Goal: Navigation & Orientation: Find specific page/section

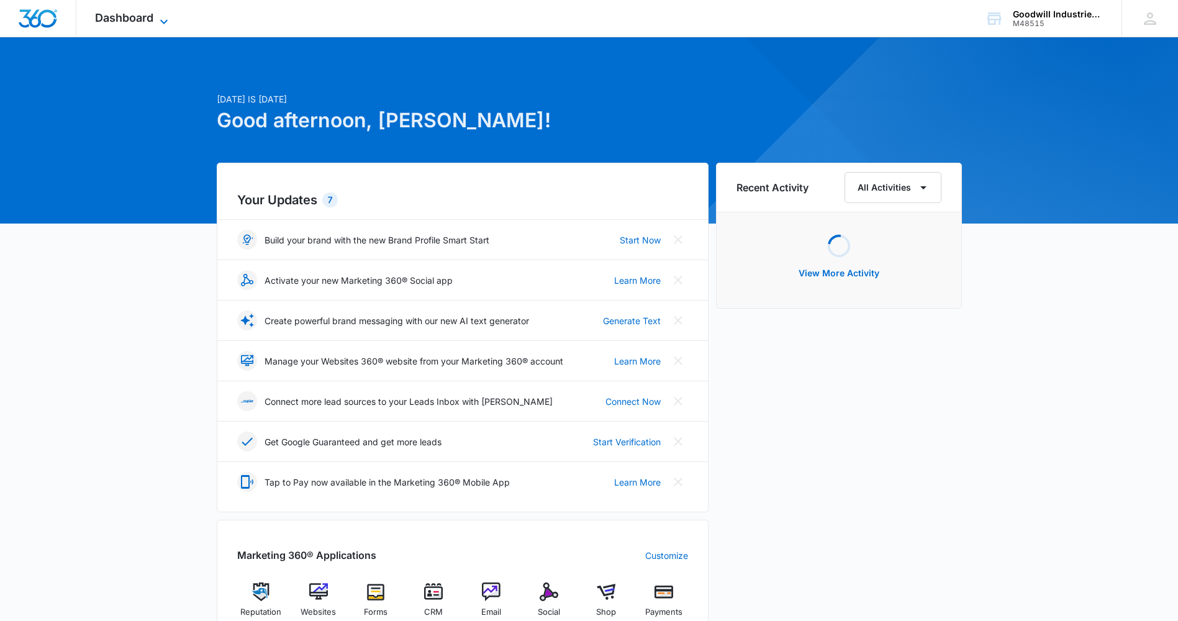
click at [169, 19] on icon at bounding box center [163, 21] width 15 height 15
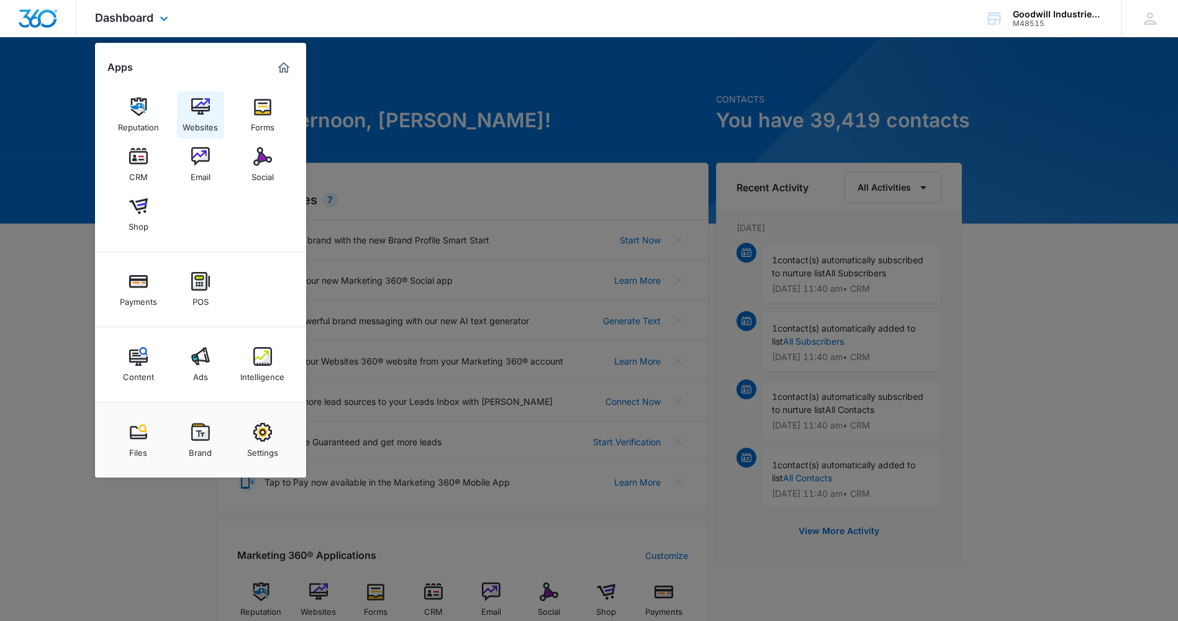
click at [191, 98] on img at bounding box center [200, 106] width 19 height 19
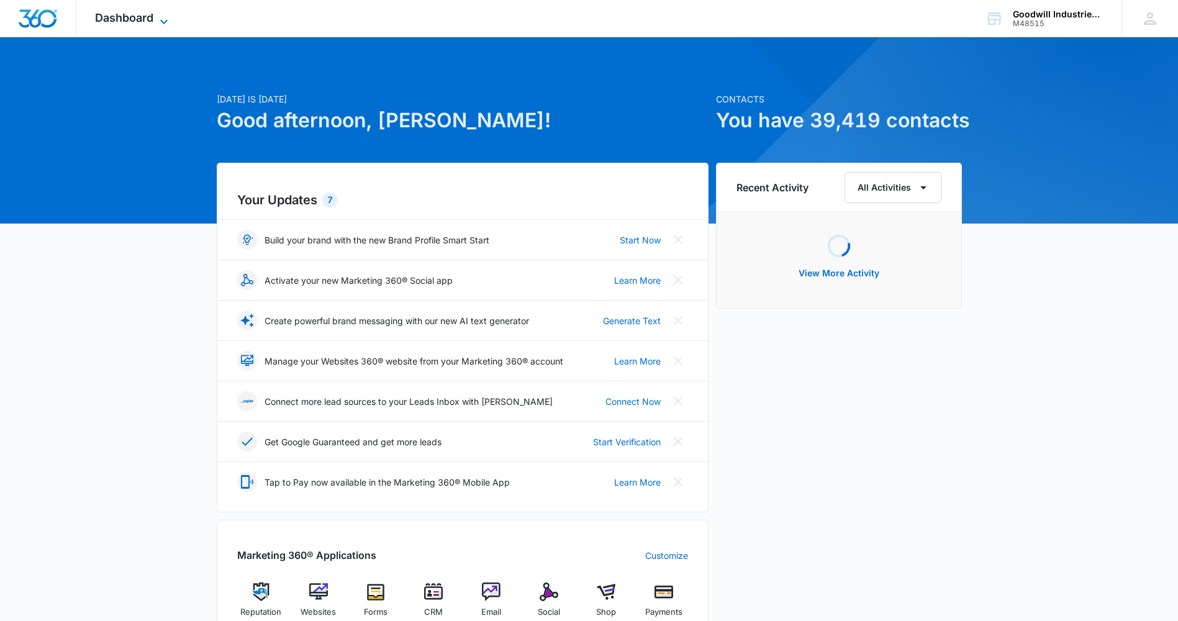
click at [164, 20] on icon at bounding box center [163, 21] width 15 height 15
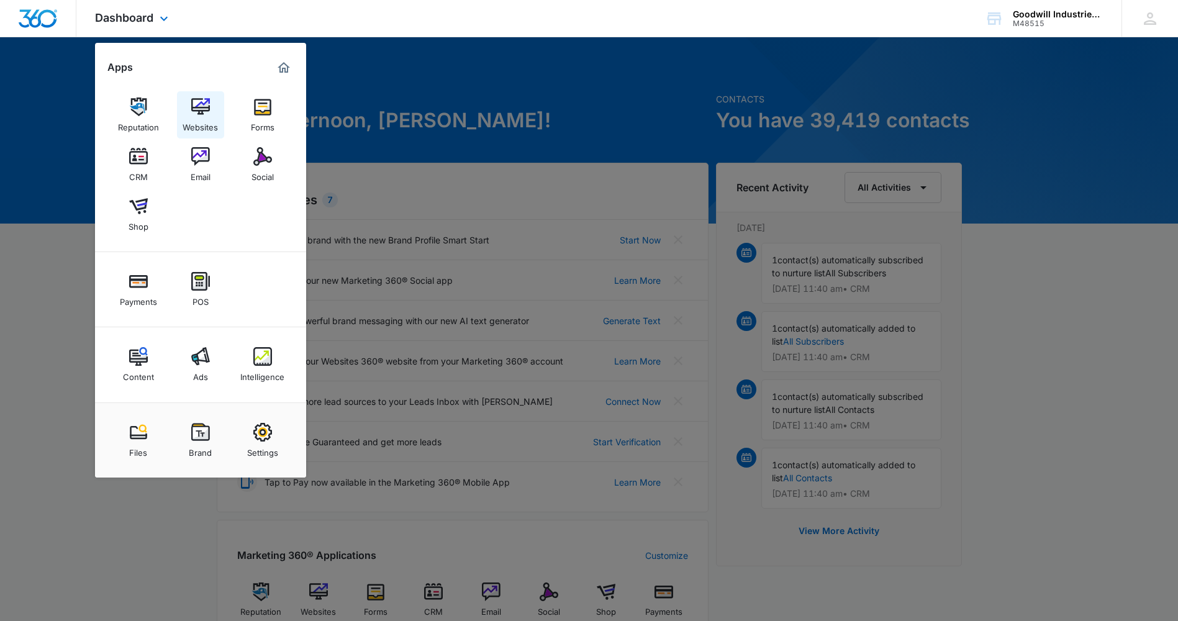
click at [197, 98] on img at bounding box center [200, 106] width 19 height 19
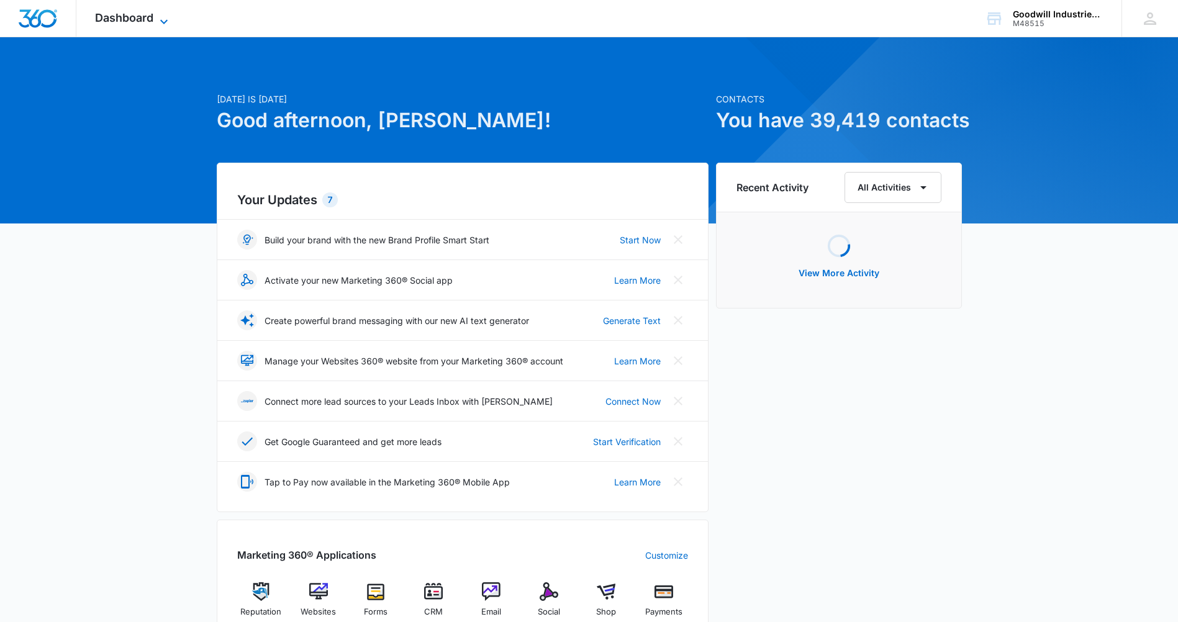
click at [146, 21] on span "Dashboard" at bounding box center [124, 17] width 58 height 13
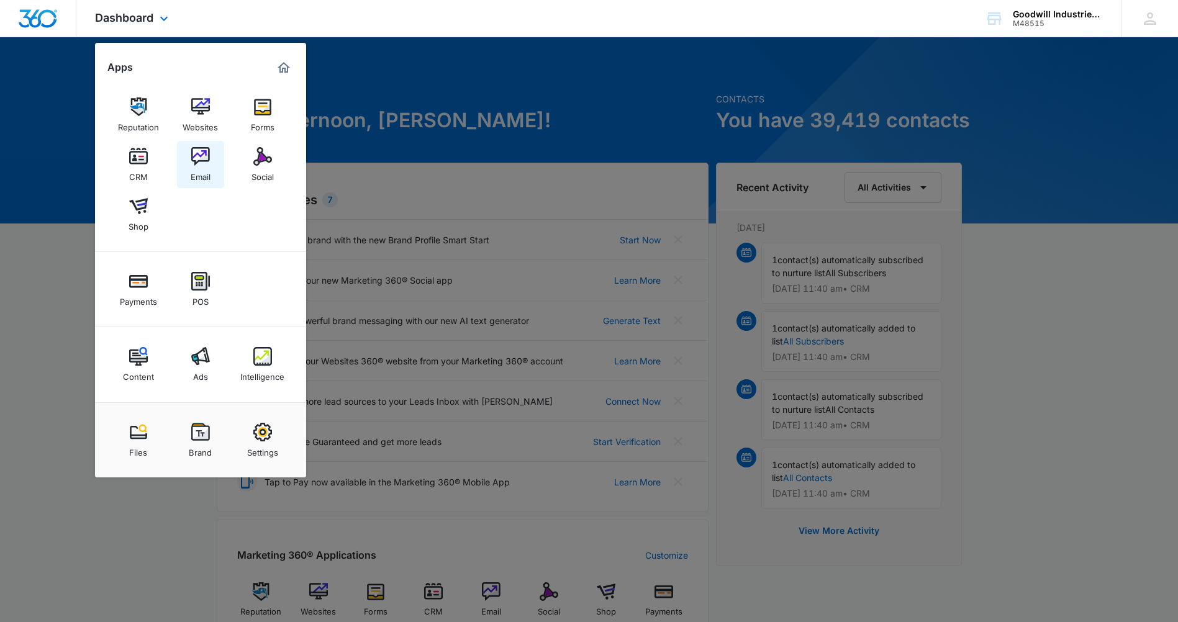
click at [199, 165] on img at bounding box center [200, 156] width 19 height 19
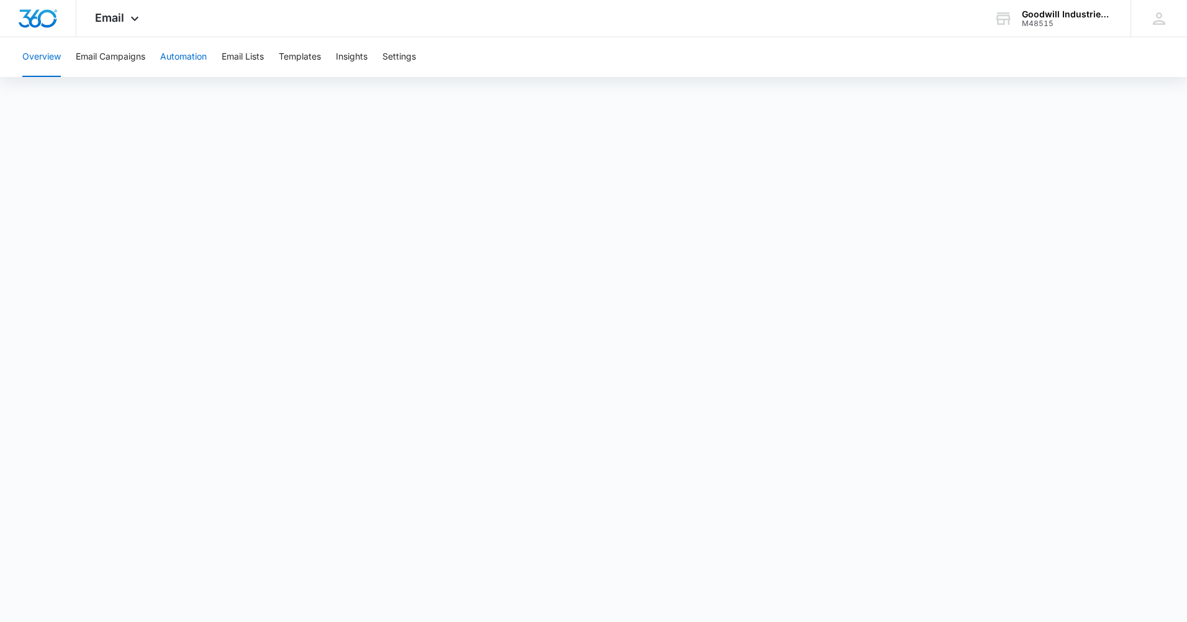
click at [196, 53] on button "Automation" at bounding box center [183, 57] width 47 height 40
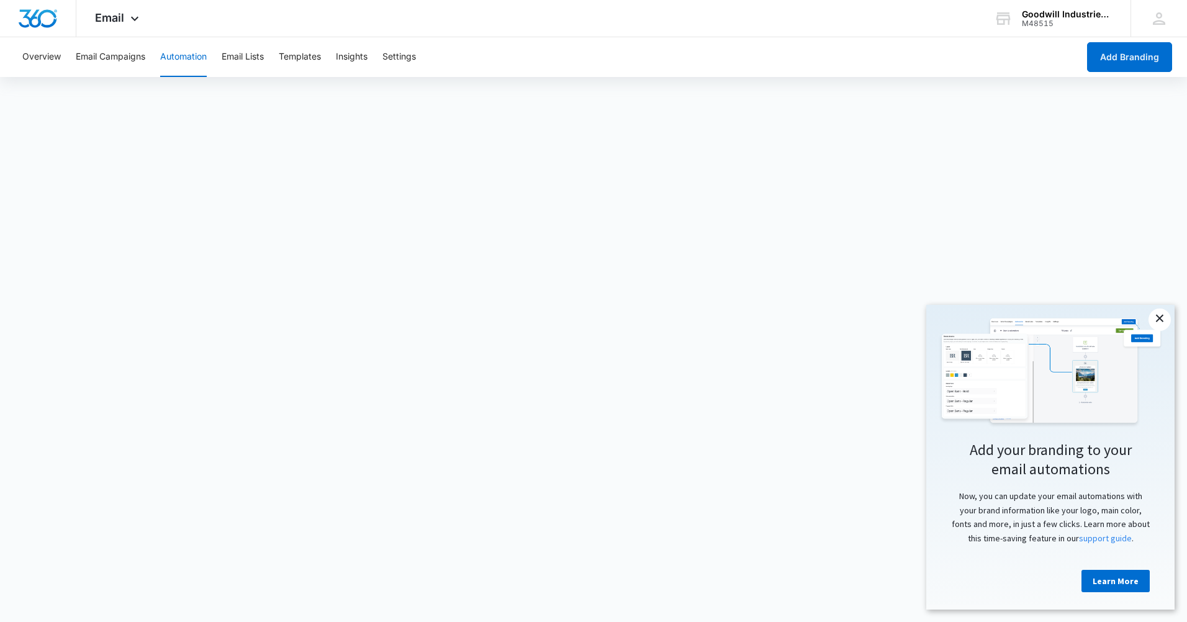
click at [1157, 315] on link "×" at bounding box center [1160, 320] width 22 height 22
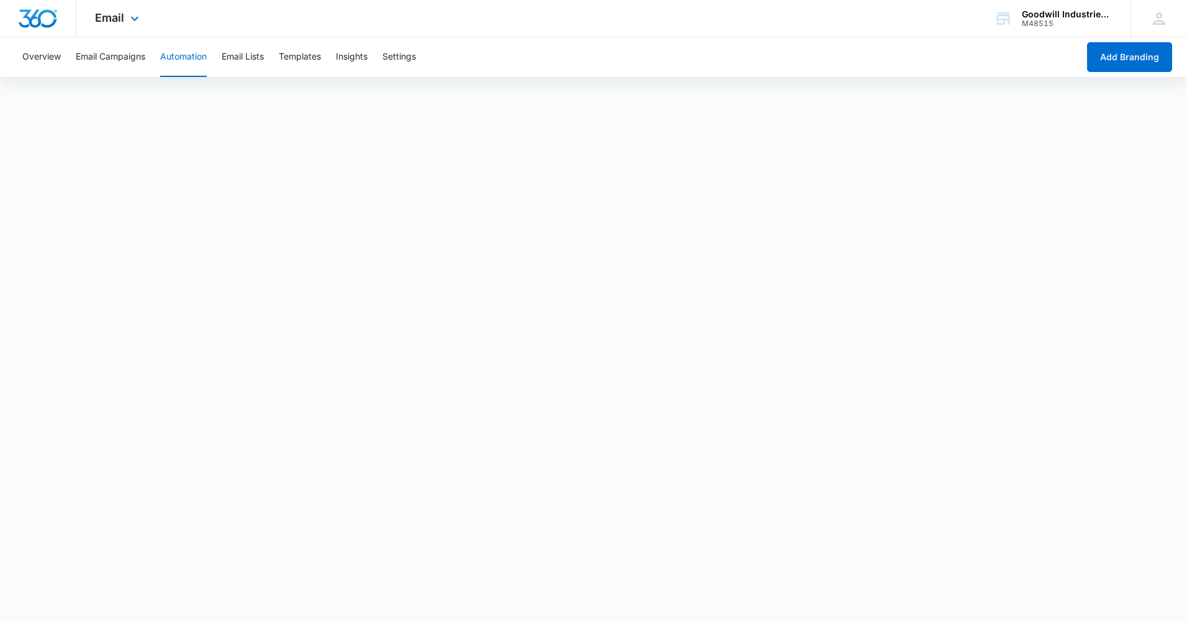
click at [137, 29] on div "Email Apps Reputation Websites Forms CRM Email Social Shop Payments POS Content…" at bounding box center [118, 18] width 84 height 37
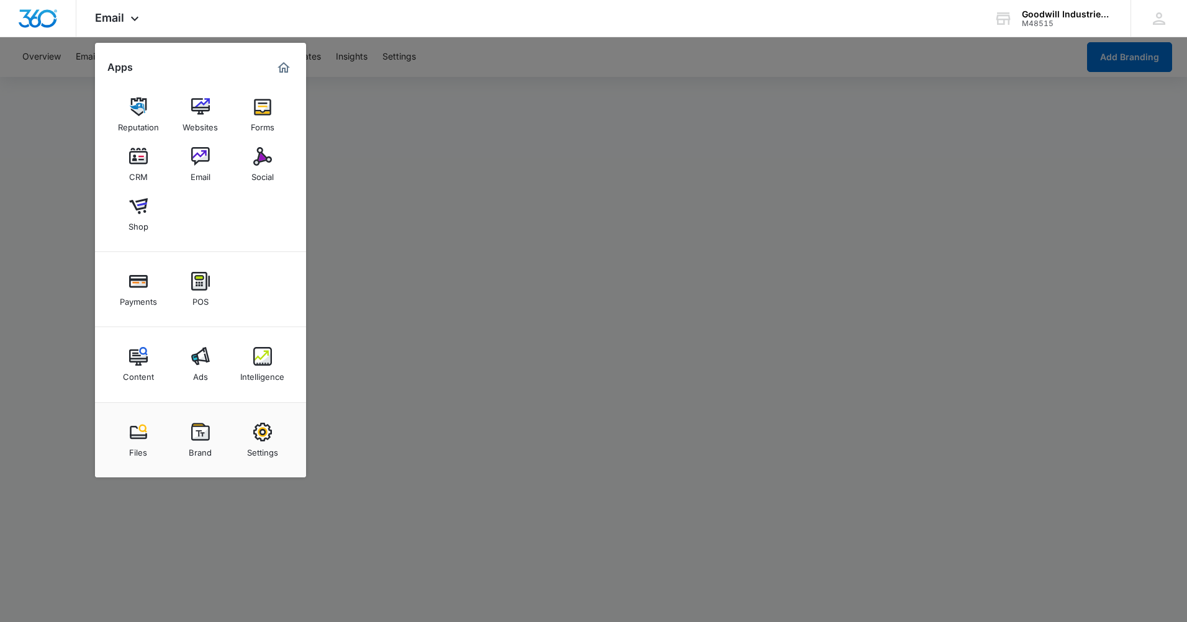
click at [264, 113] on img at bounding box center [262, 106] width 19 height 19
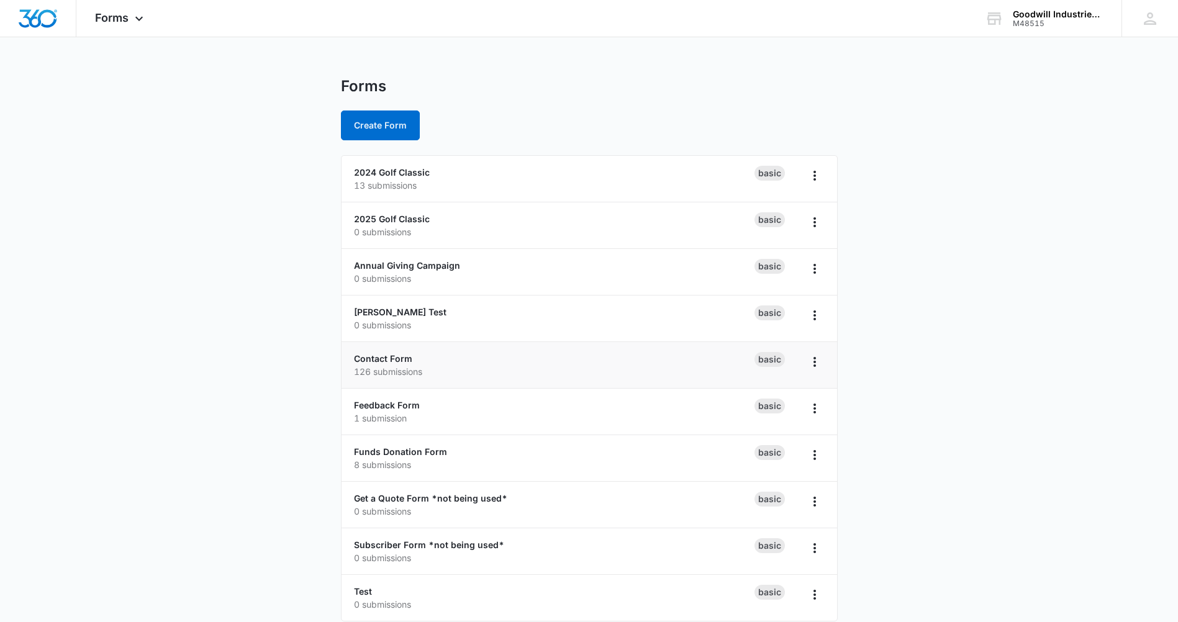
scroll to position [14, 0]
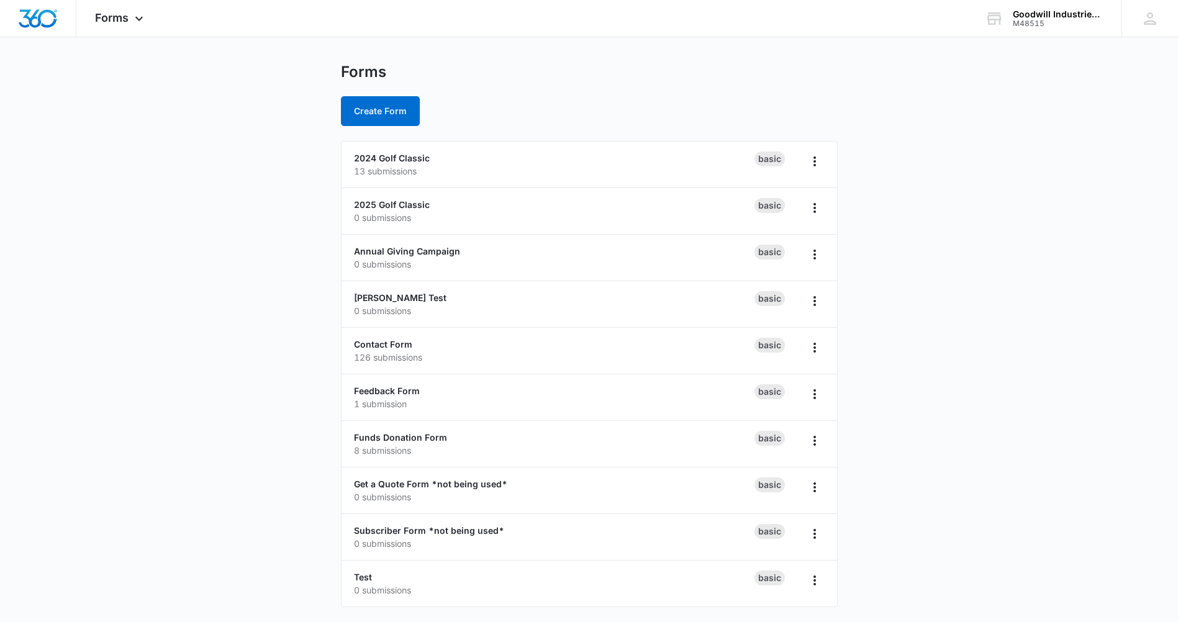
click at [297, 245] on main "Forms Create Form 2024 Golf Classic 13 submissions Basic 2025 Golf Classic 0 su…" at bounding box center [589, 342] width 1178 height 559
